Goal: Find specific page/section: Find specific page/section

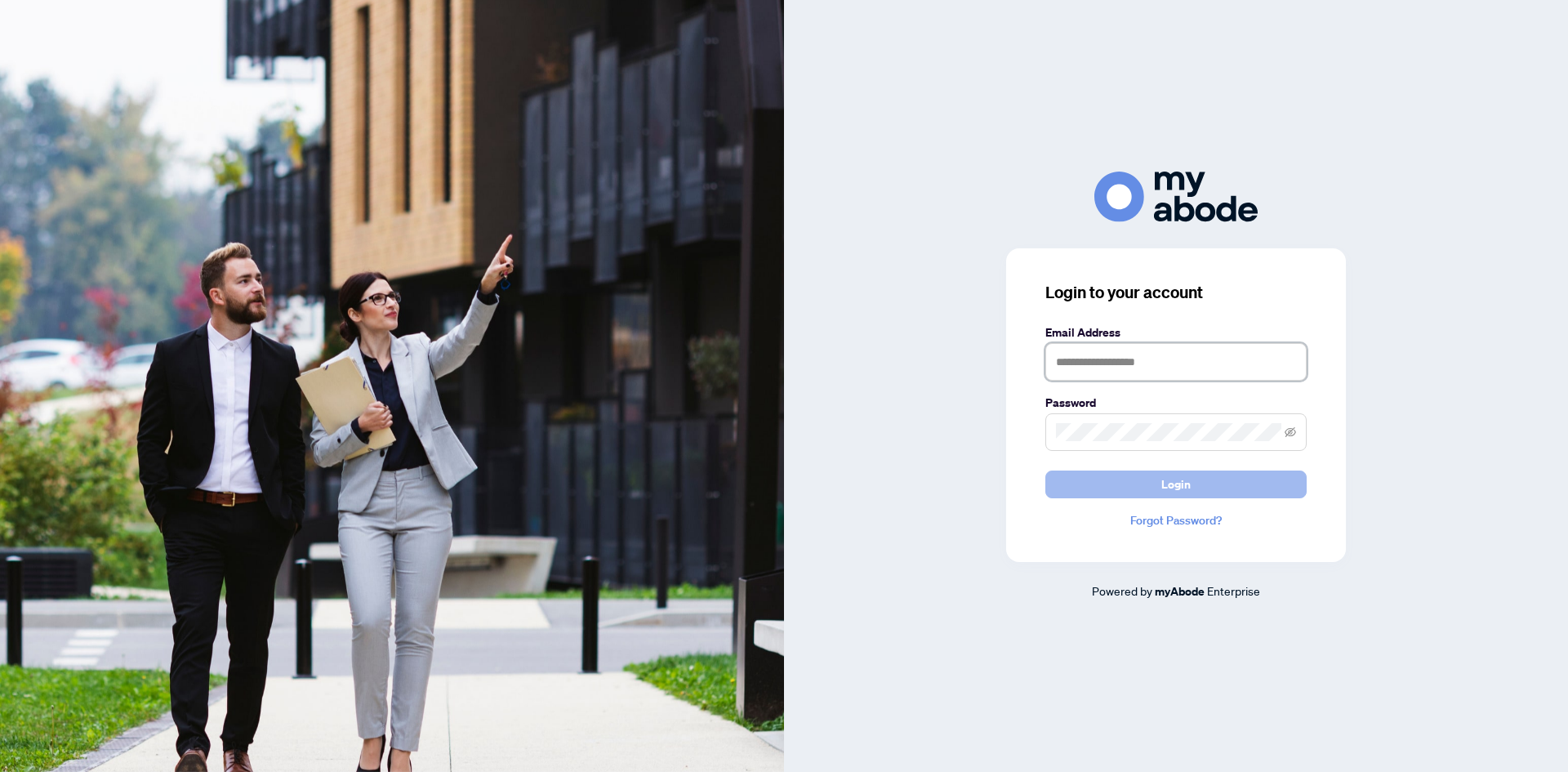
type input "**********"
click at [1147, 480] on button "Login" at bounding box center [1176, 484] width 261 height 28
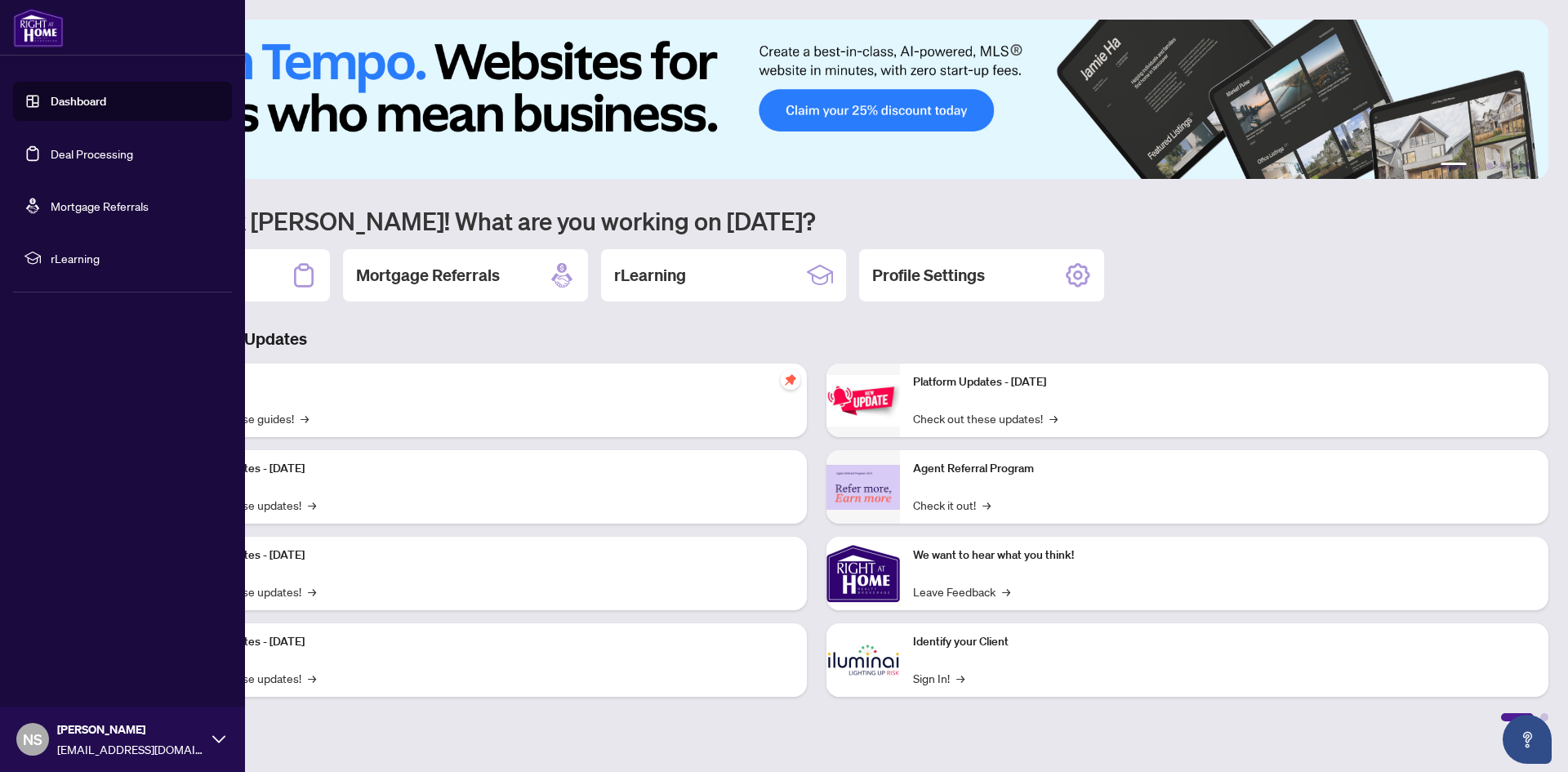
click at [63, 99] on link "Dashboard" at bounding box center [79, 101] width 56 height 15
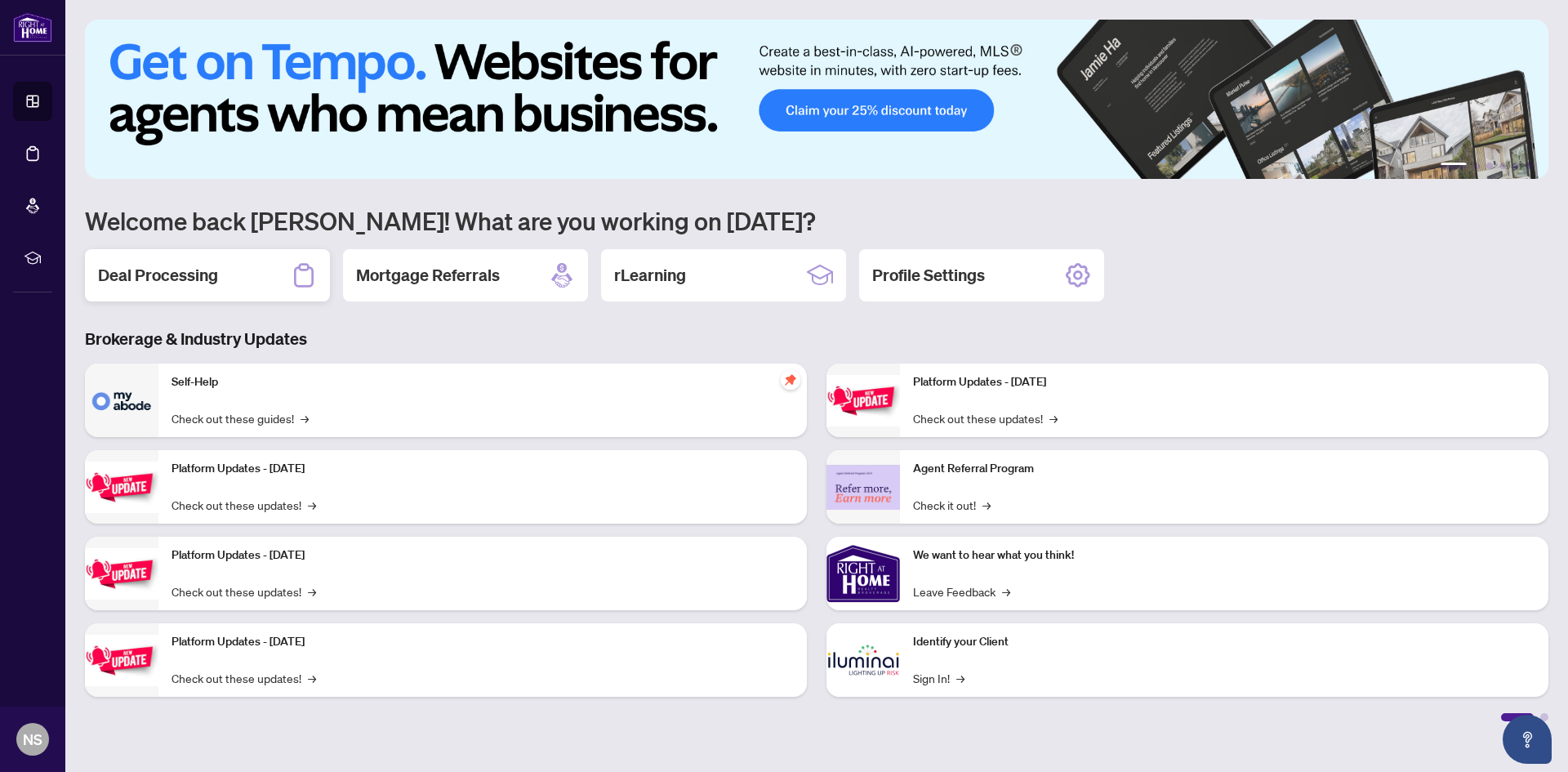
click at [179, 271] on h2 "Deal Processing" at bounding box center [157, 275] width 121 height 23
